Goal: Book appointment/travel/reservation

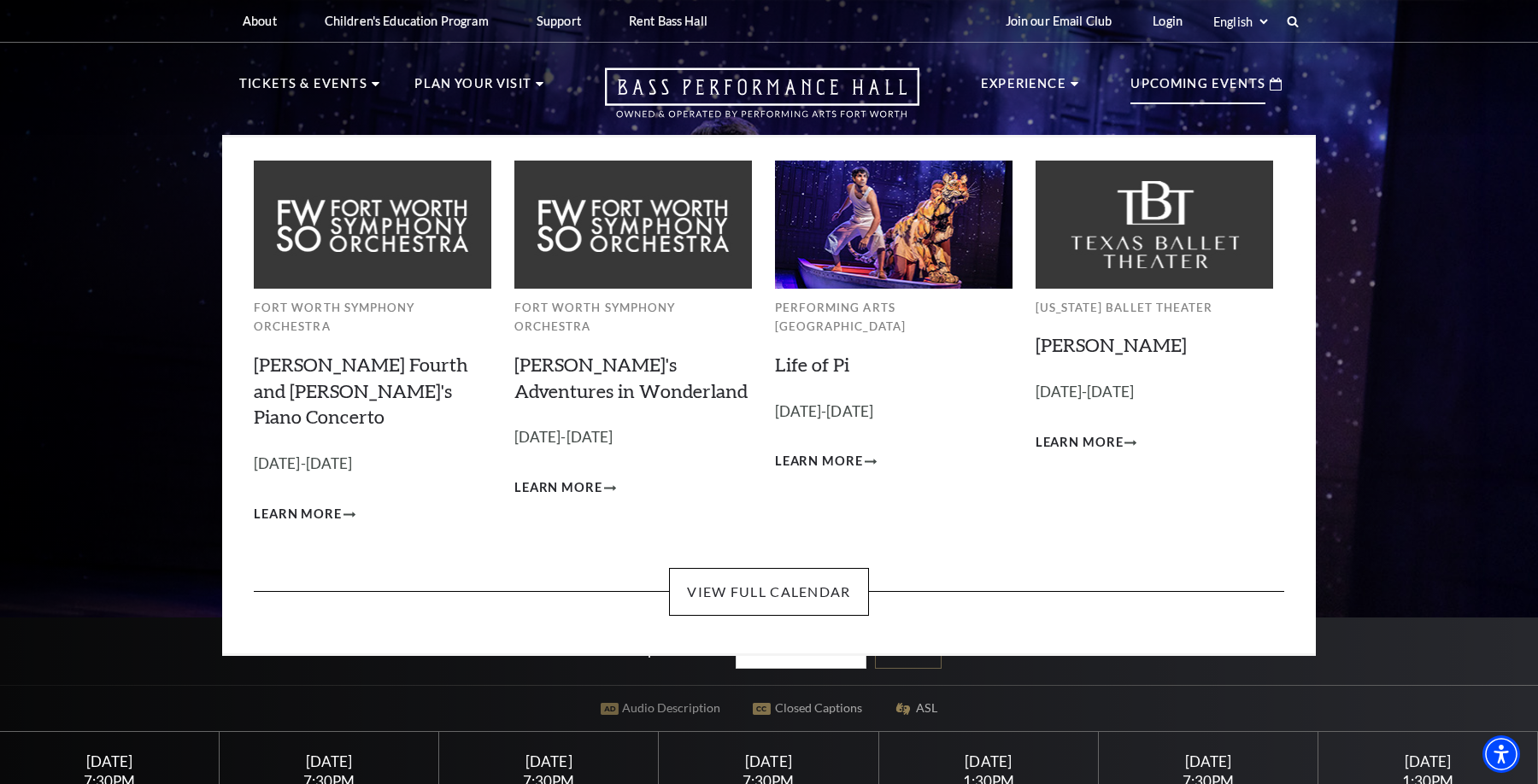
click at [1186, 95] on p "Upcoming Events" at bounding box center [1197, 88] width 135 height 31
click at [751, 568] on link "View Full Calendar" at bounding box center [768, 592] width 199 height 48
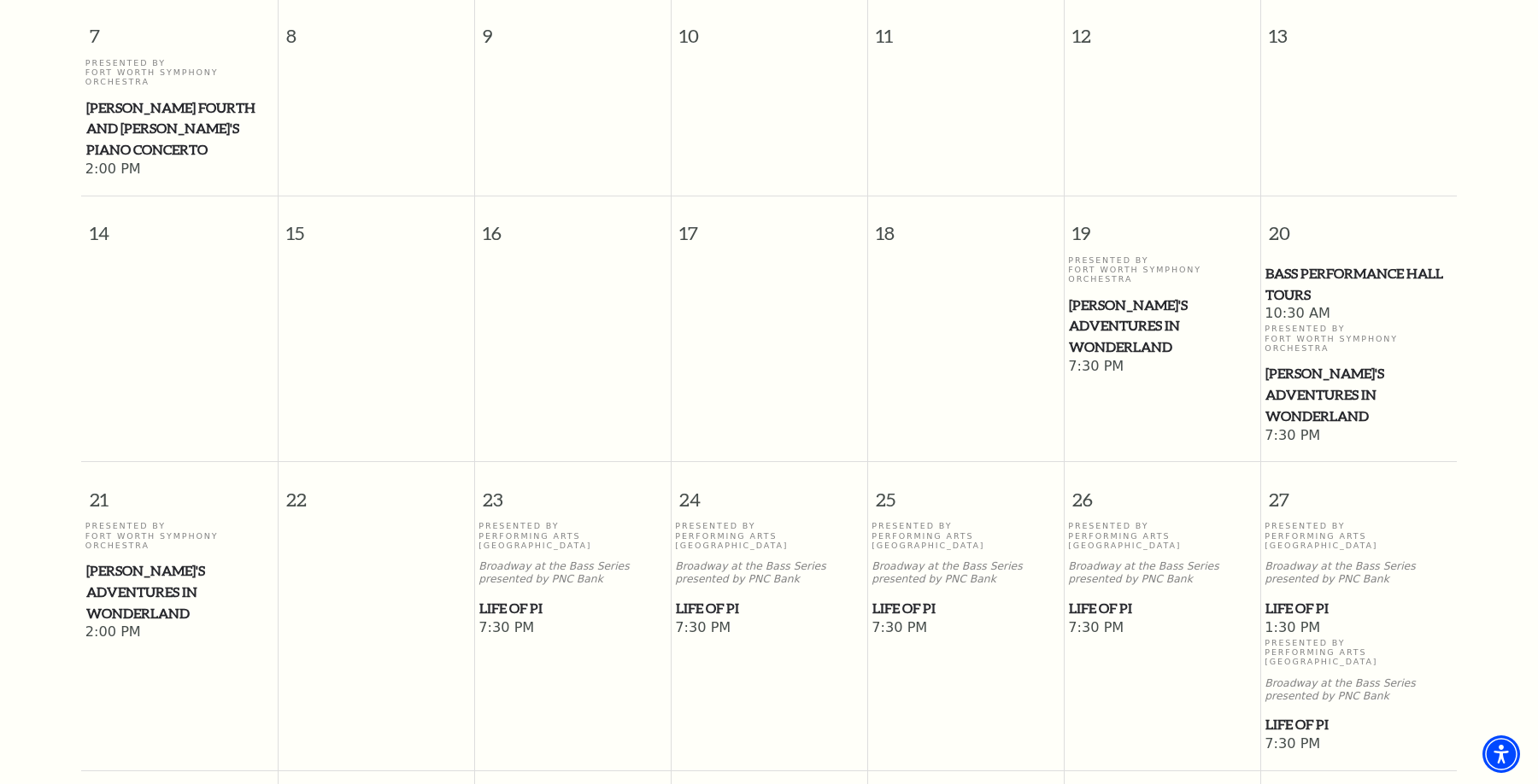
scroll to position [701, 0]
click at [183, 557] on span "[PERSON_NAME]'s Adventures in Wonderland" at bounding box center [179, 588] width 186 height 63
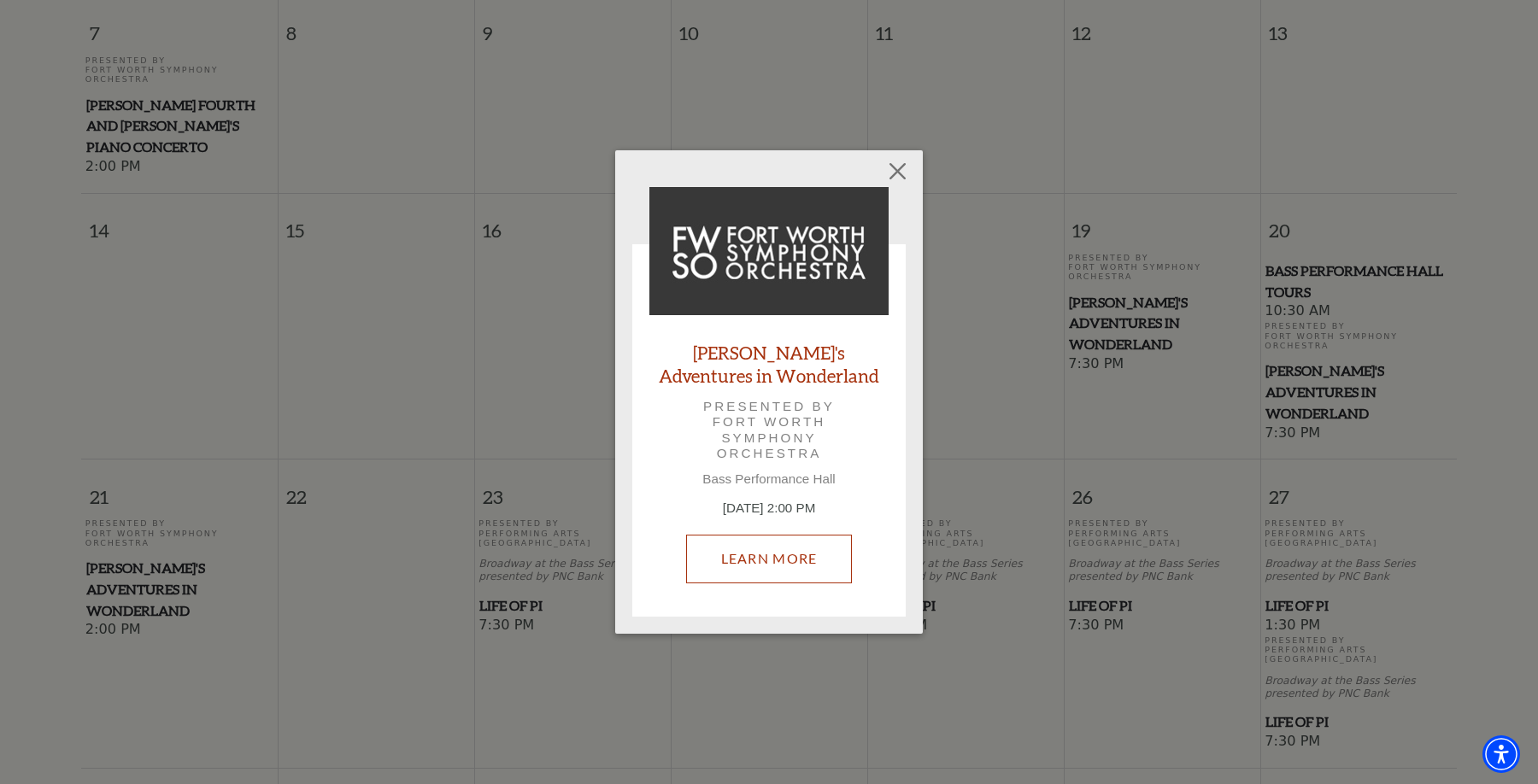
click at [791, 568] on link "Learn More" at bounding box center [769, 558] width 166 height 48
